Goal: Task Accomplishment & Management: Manage account settings

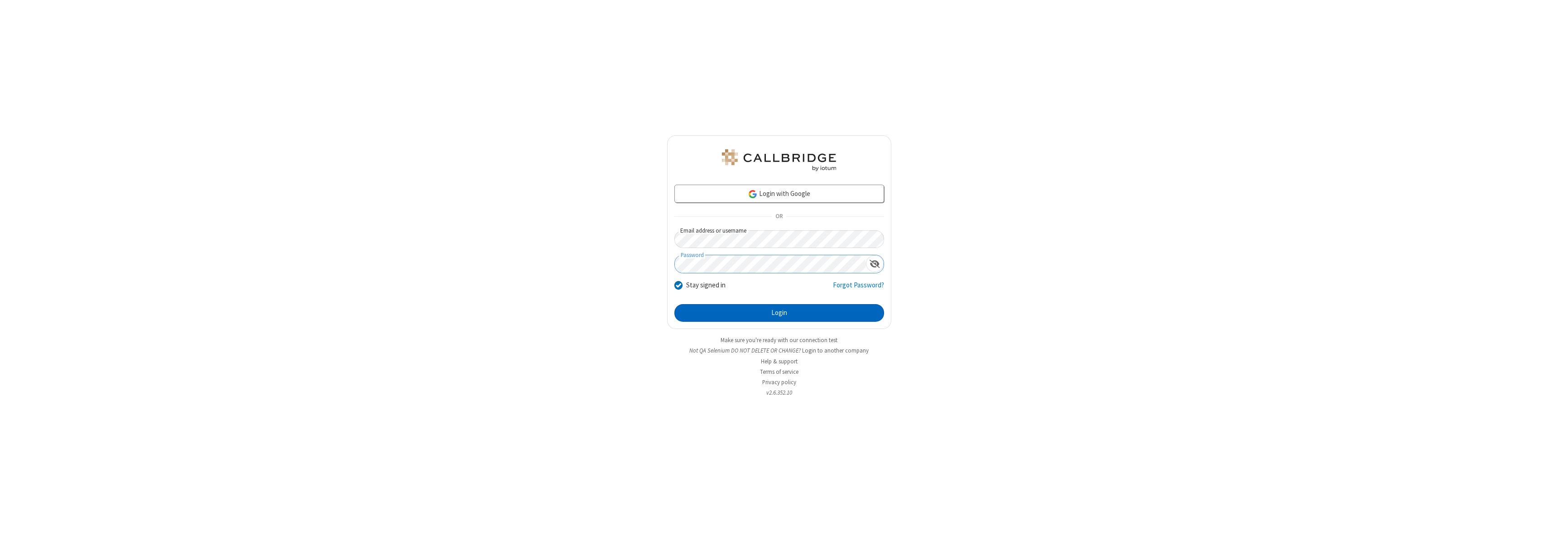
click at [779, 313] on button "Login" at bounding box center [779, 313] width 210 height 18
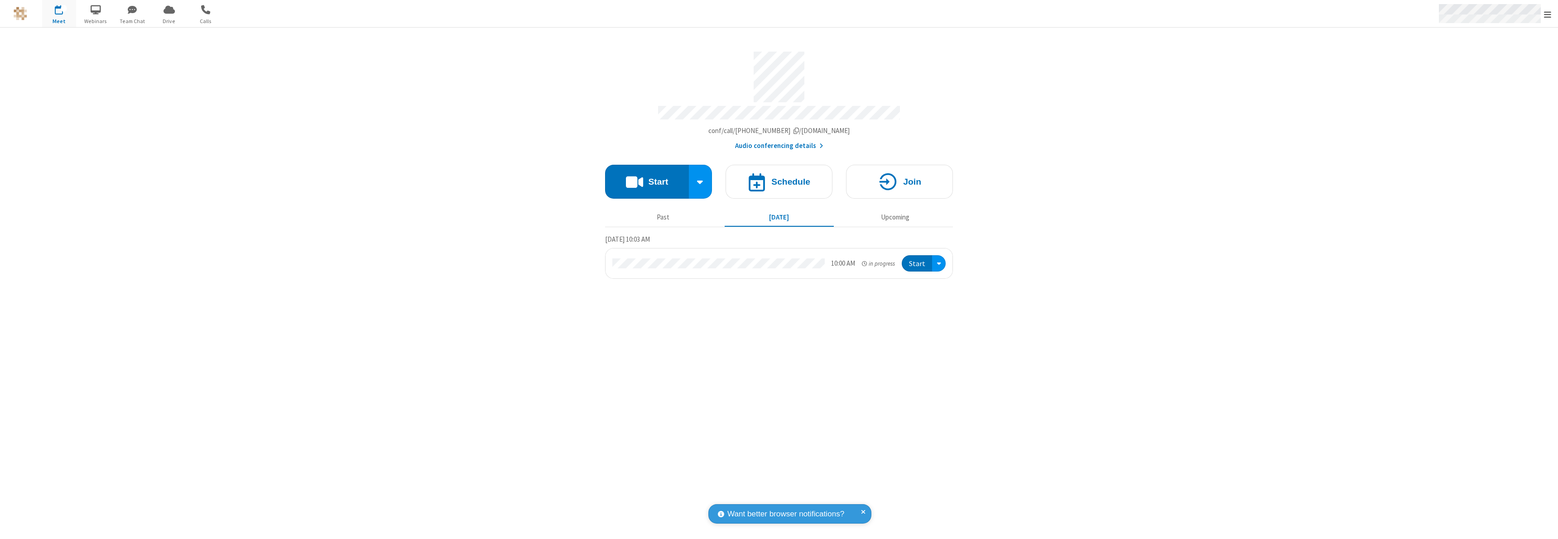
click at [1547, 14] on span "Open menu" at bounding box center [1547, 14] width 7 height 9
click at [1494, 60] on div "Settings" at bounding box center [1494, 60] width 126 height 24
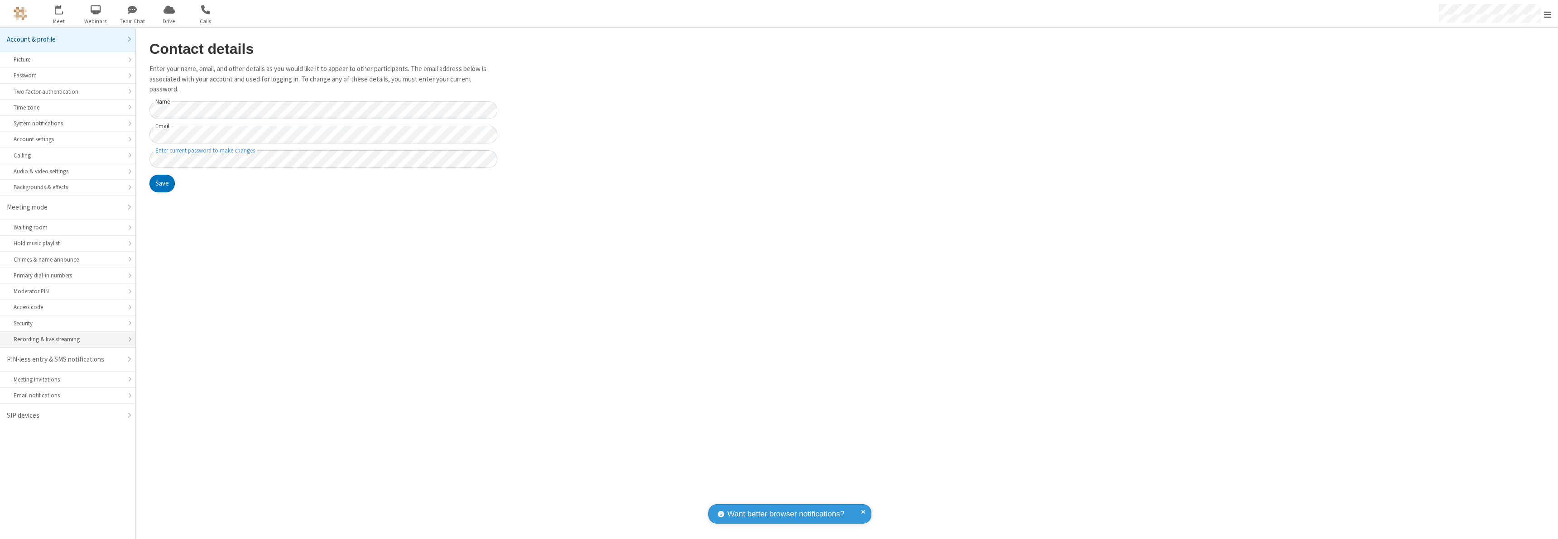
click at [67, 340] on div "Recording & live streaming" at bounding box center [68, 339] width 108 height 9
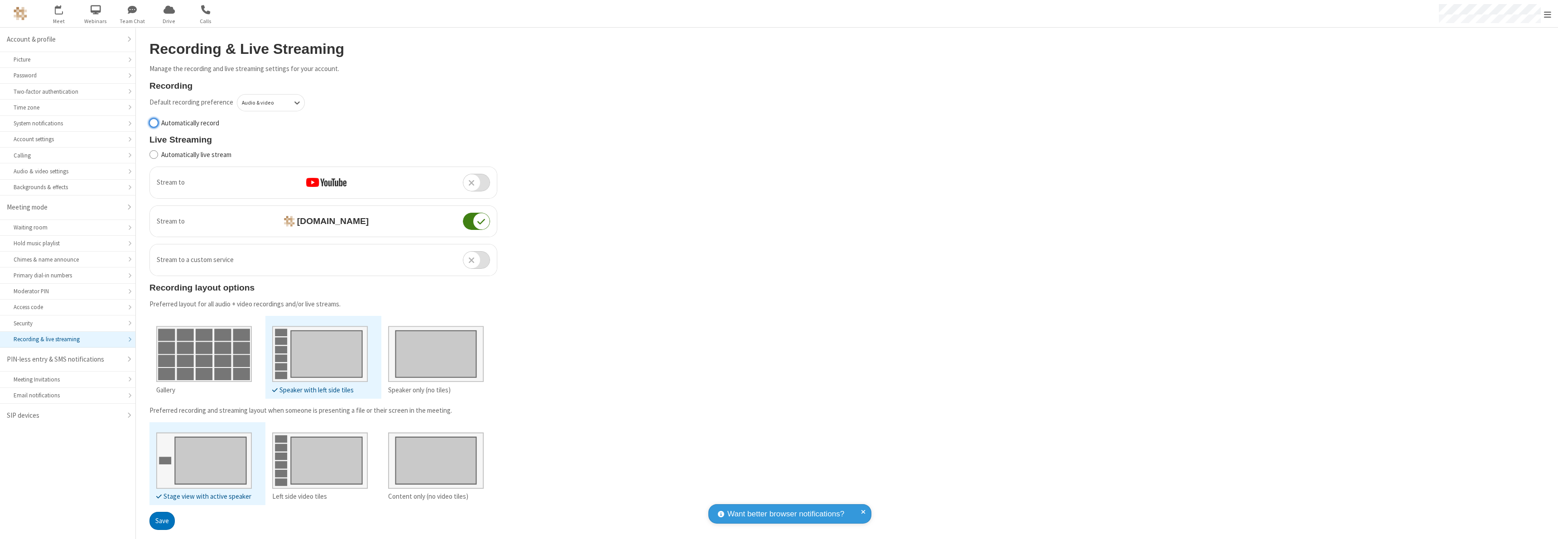
click at [154, 123] on input "Automatically record" at bounding box center [153, 123] width 9 height 10
checkbox input "true"
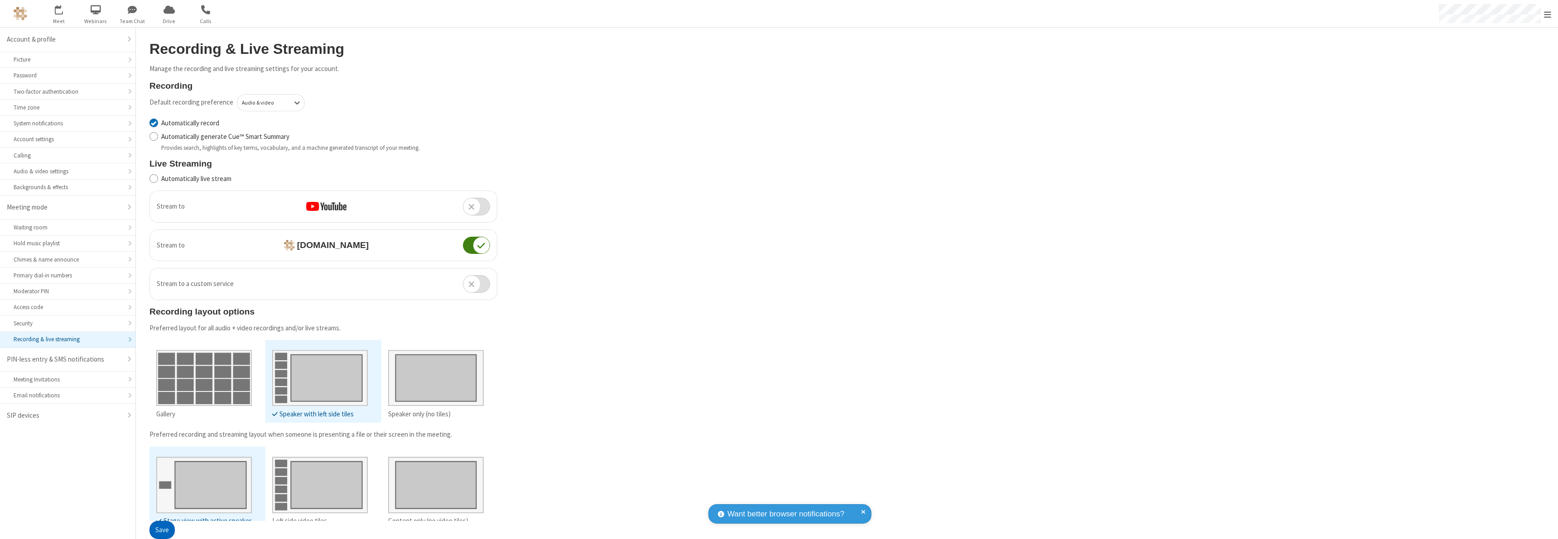
click at [162, 530] on button "Save" at bounding box center [161, 531] width 25 height 18
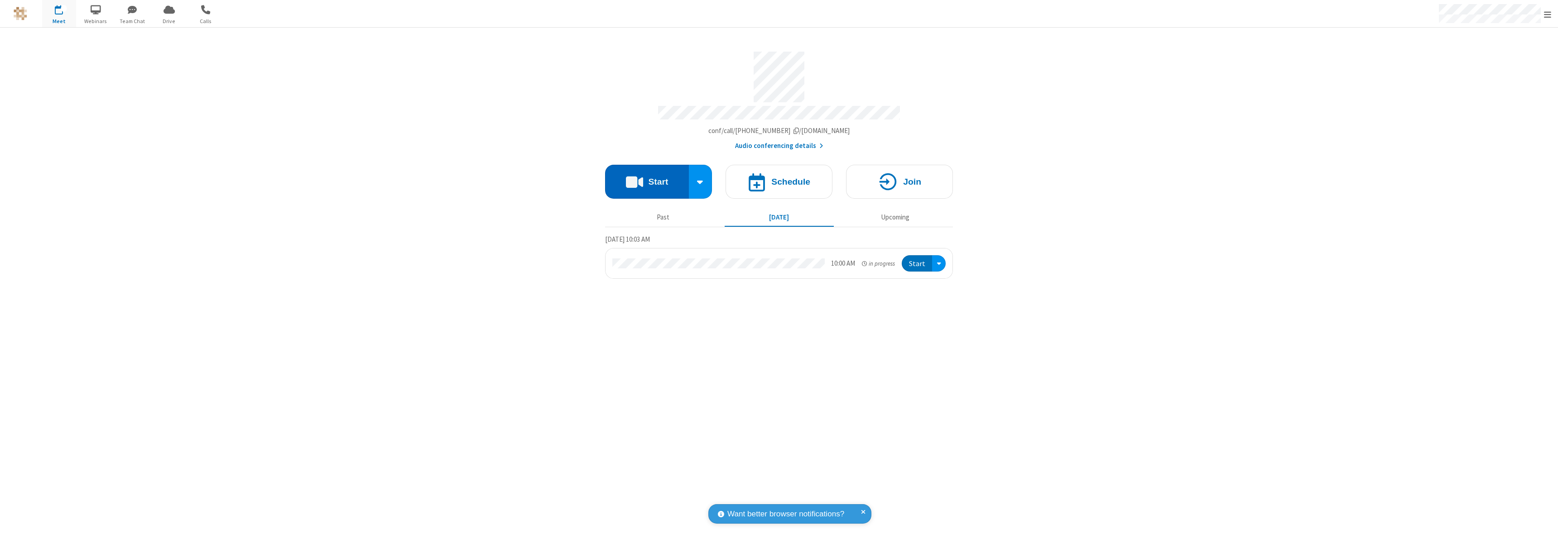
click at [647, 178] on button "Start" at bounding box center [647, 182] width 84 height 34
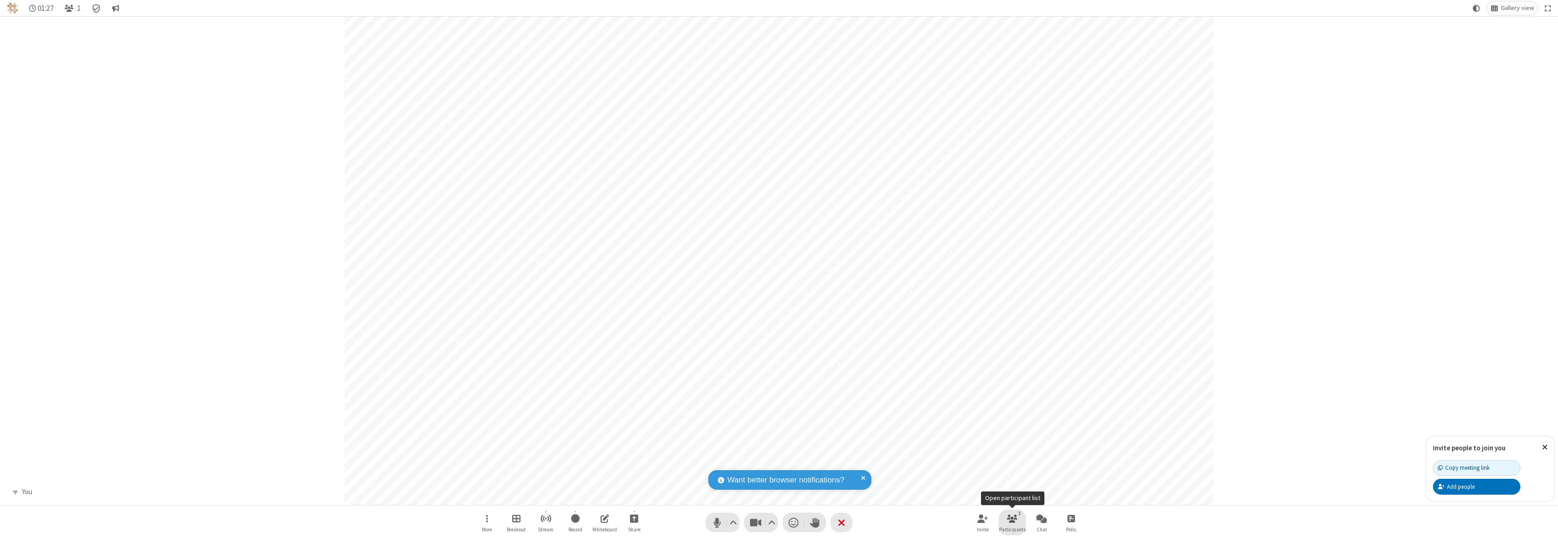
click at [1013, 516] on span "Open participant list" at bounding box center [1012, 518] width 11 height 11
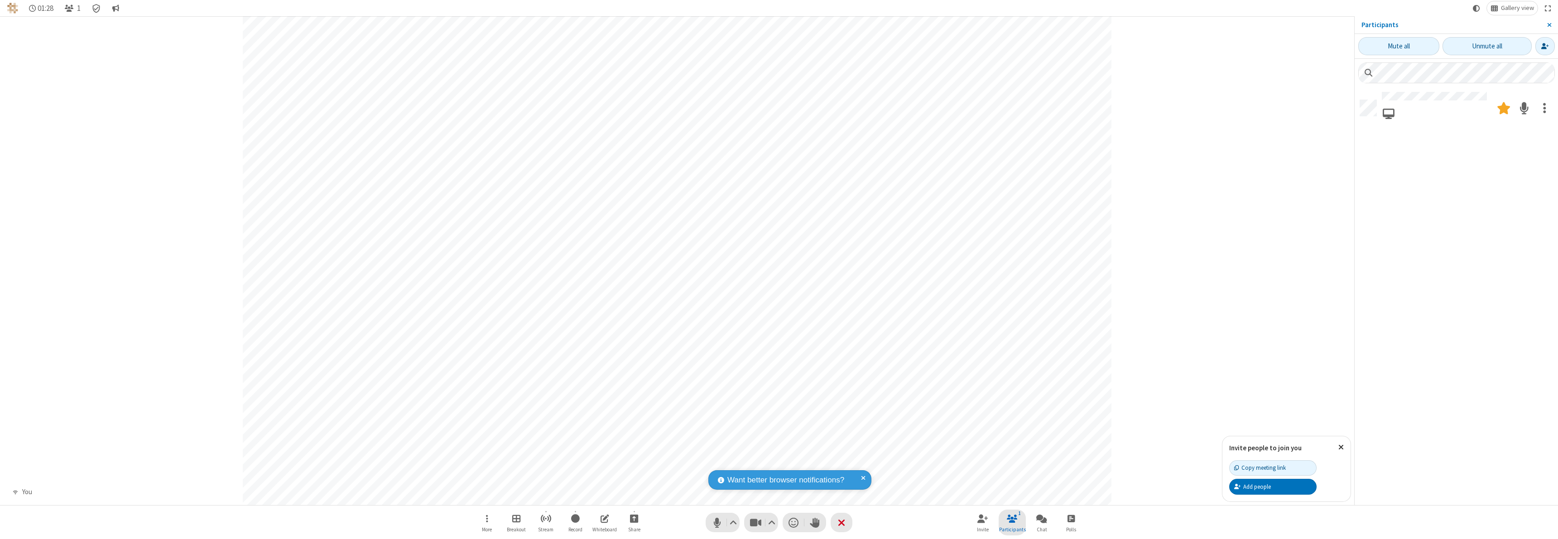
click at [1013, 517] on span "Close participant list" at bounding box center [1012, 518] width 11 height 11
